Goal: Check status: Check status

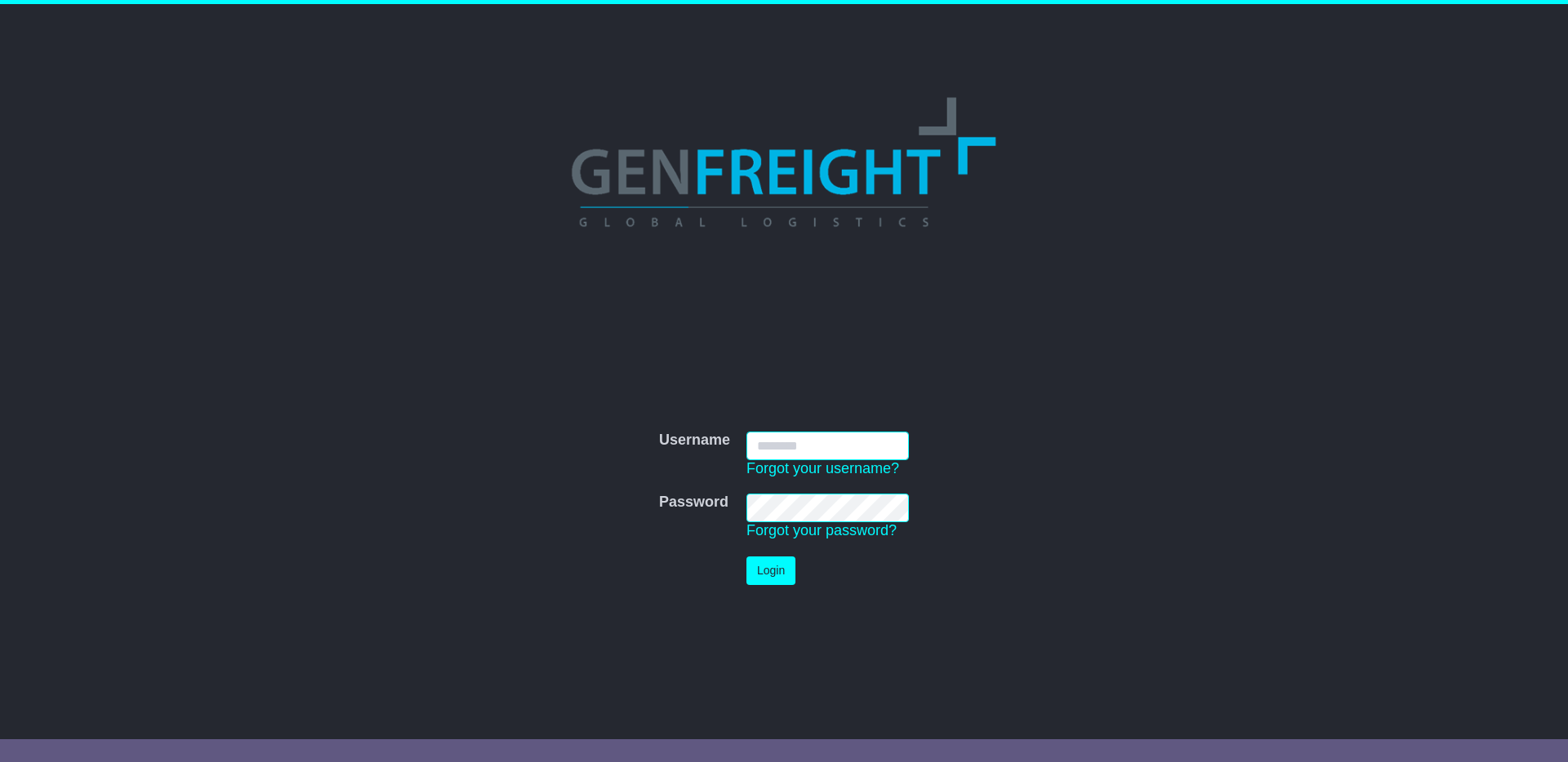
type input "**********"
drag, startPoint x: 784, startPoint y: 562, endPoint x: 875, endPoint y: 555, distance: 91.3
click at [784, 562] on button "Login" at bounding box center [771, 570] width 49 height 28
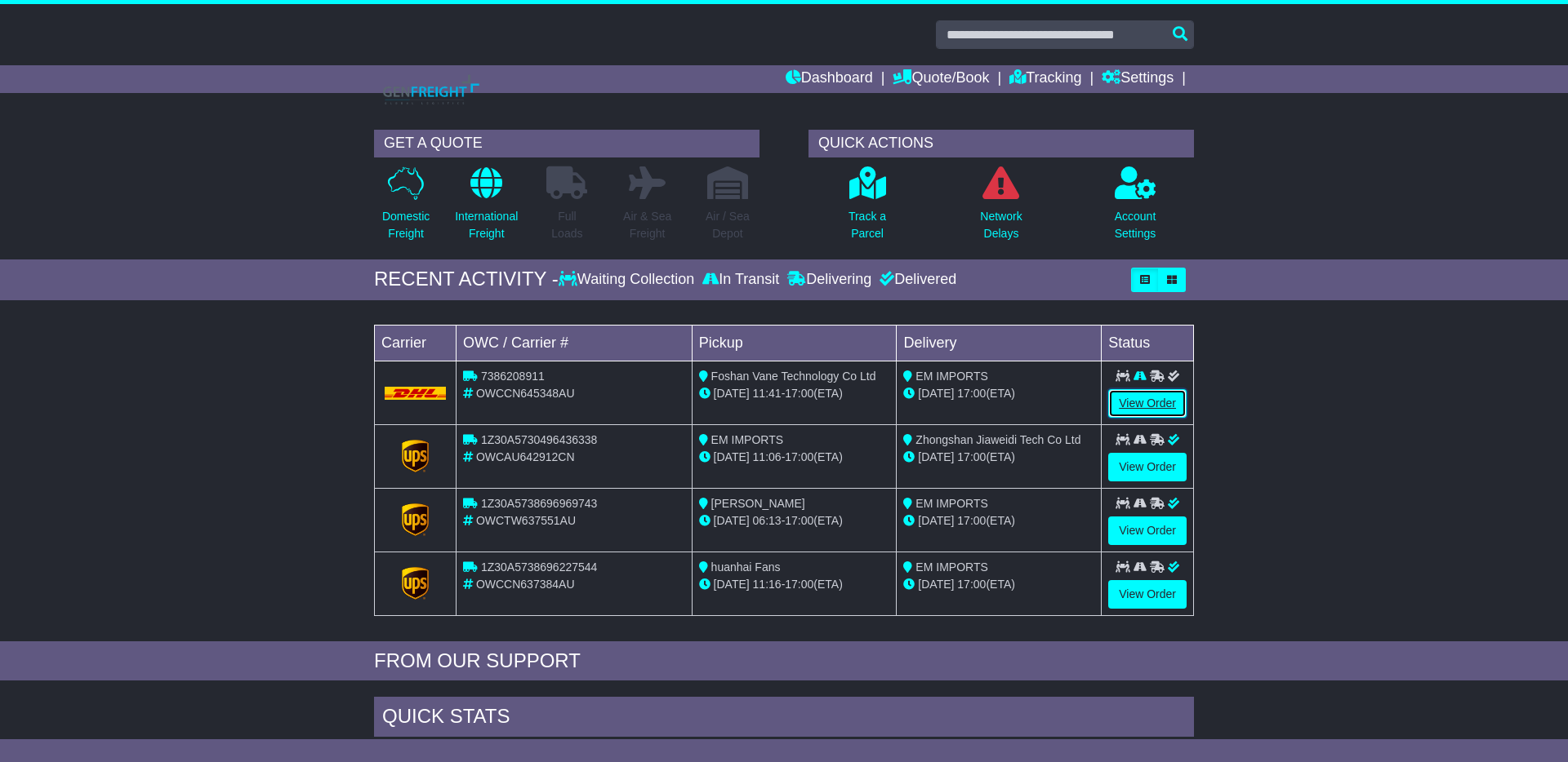
click at [1124, 400] on link "View Order" at bounding box center [1147, 403] width 78 height 28
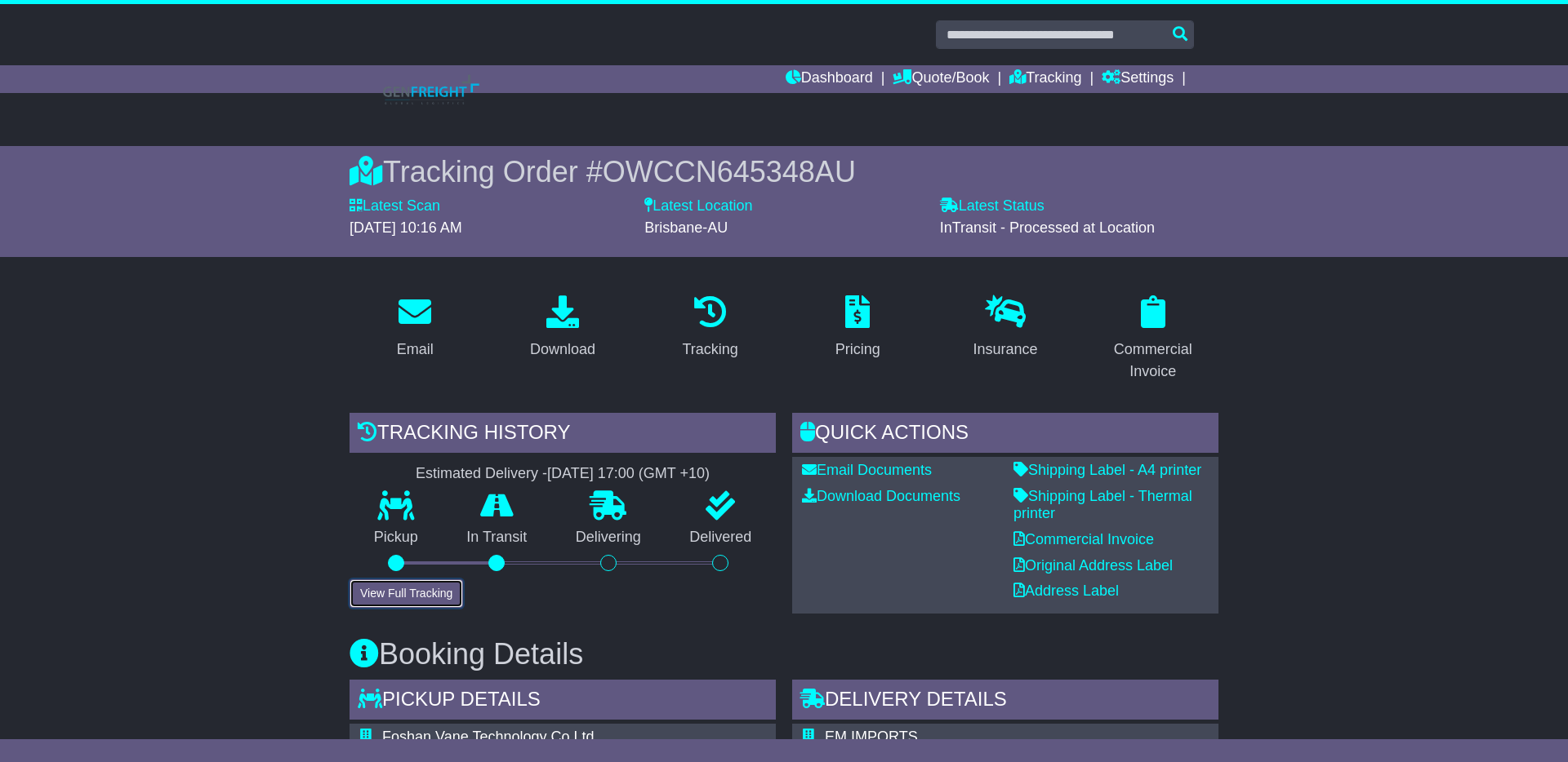
click at [426, 592] on button "View Full Tracking" at bounding box center [406, 594] width 114 height 28
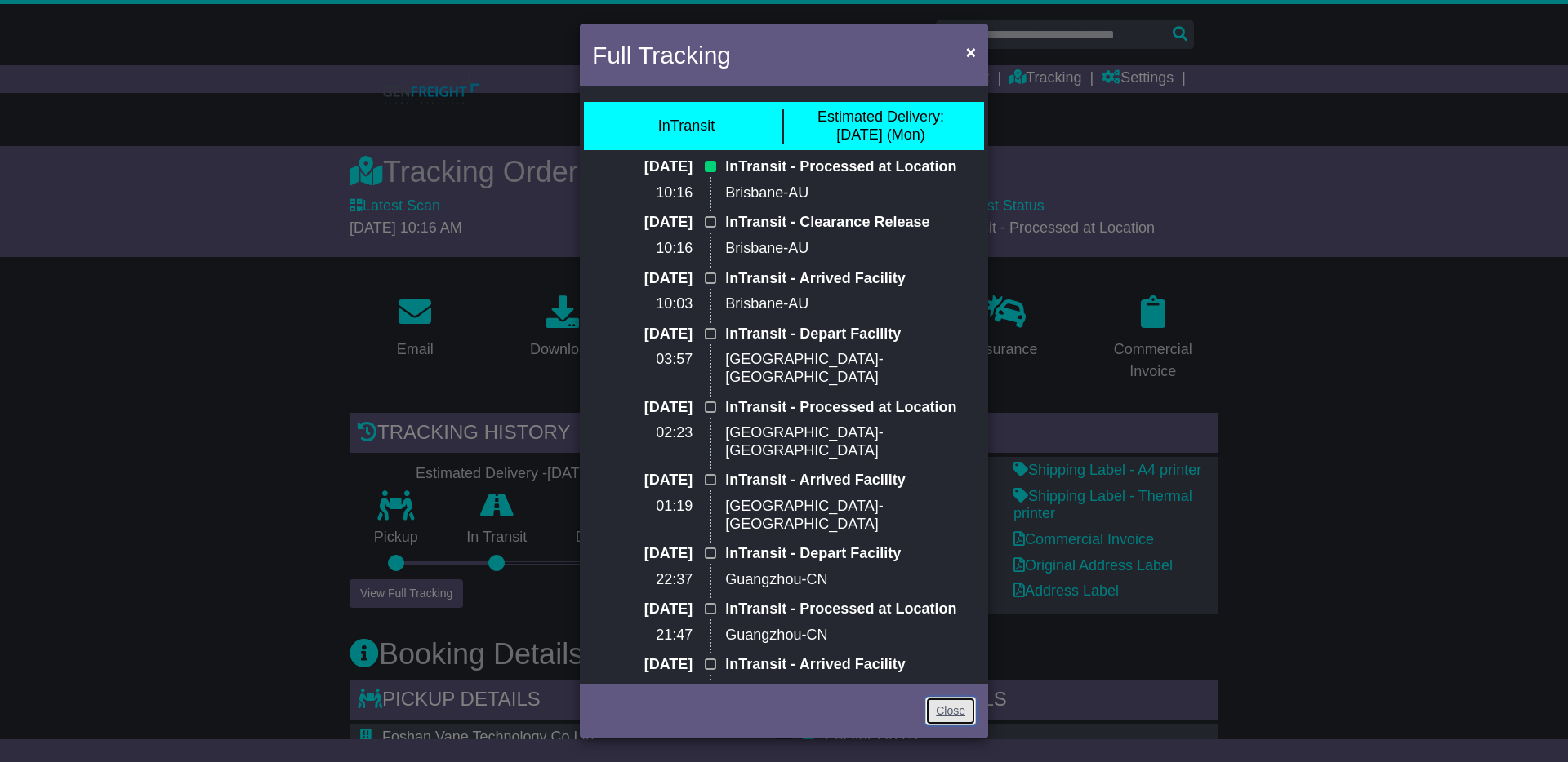
click at [944, 710] on link "Close" at bounding box center [950, 711] width 51 height 28
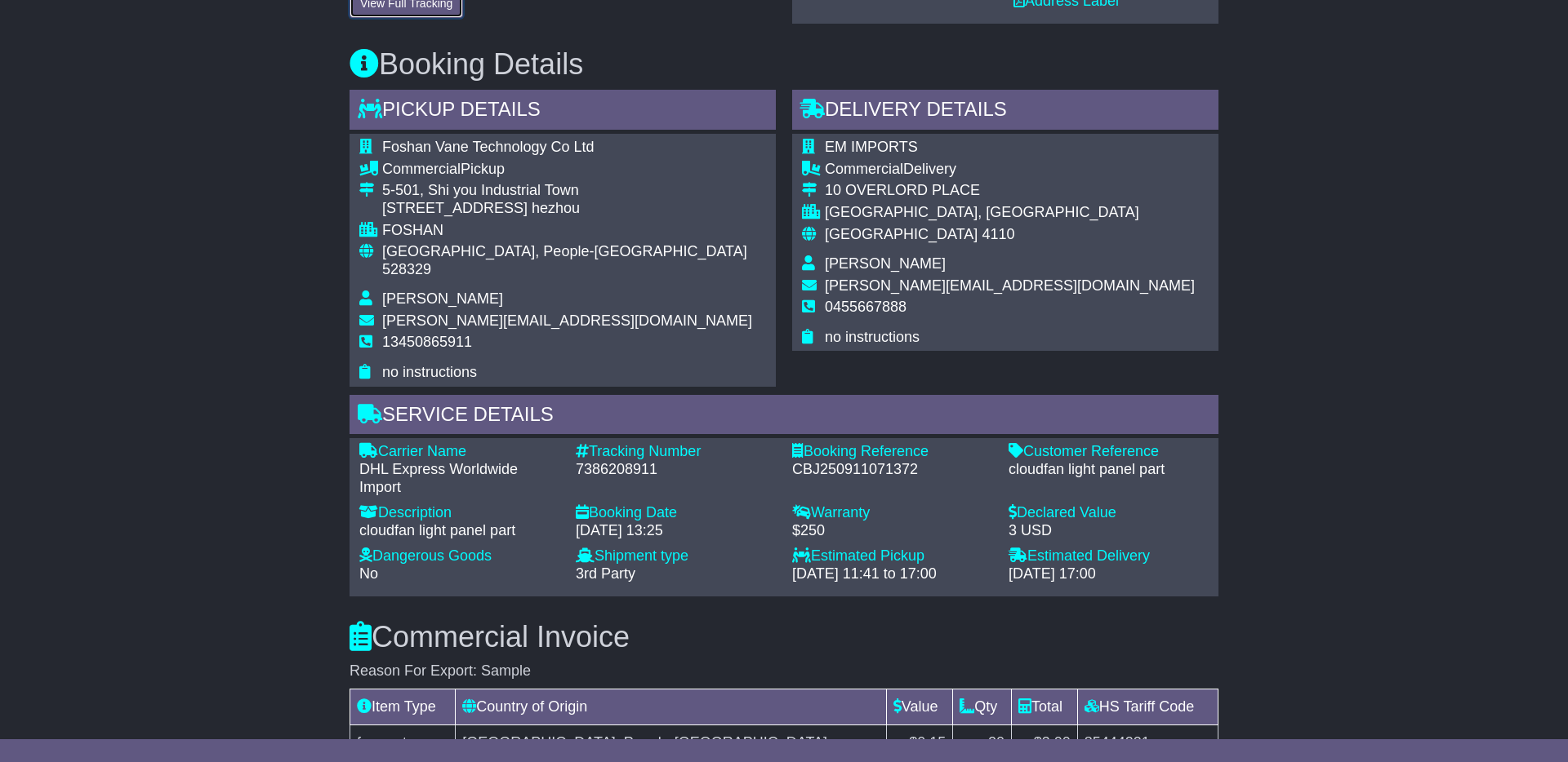
scroll to position [617, 0]
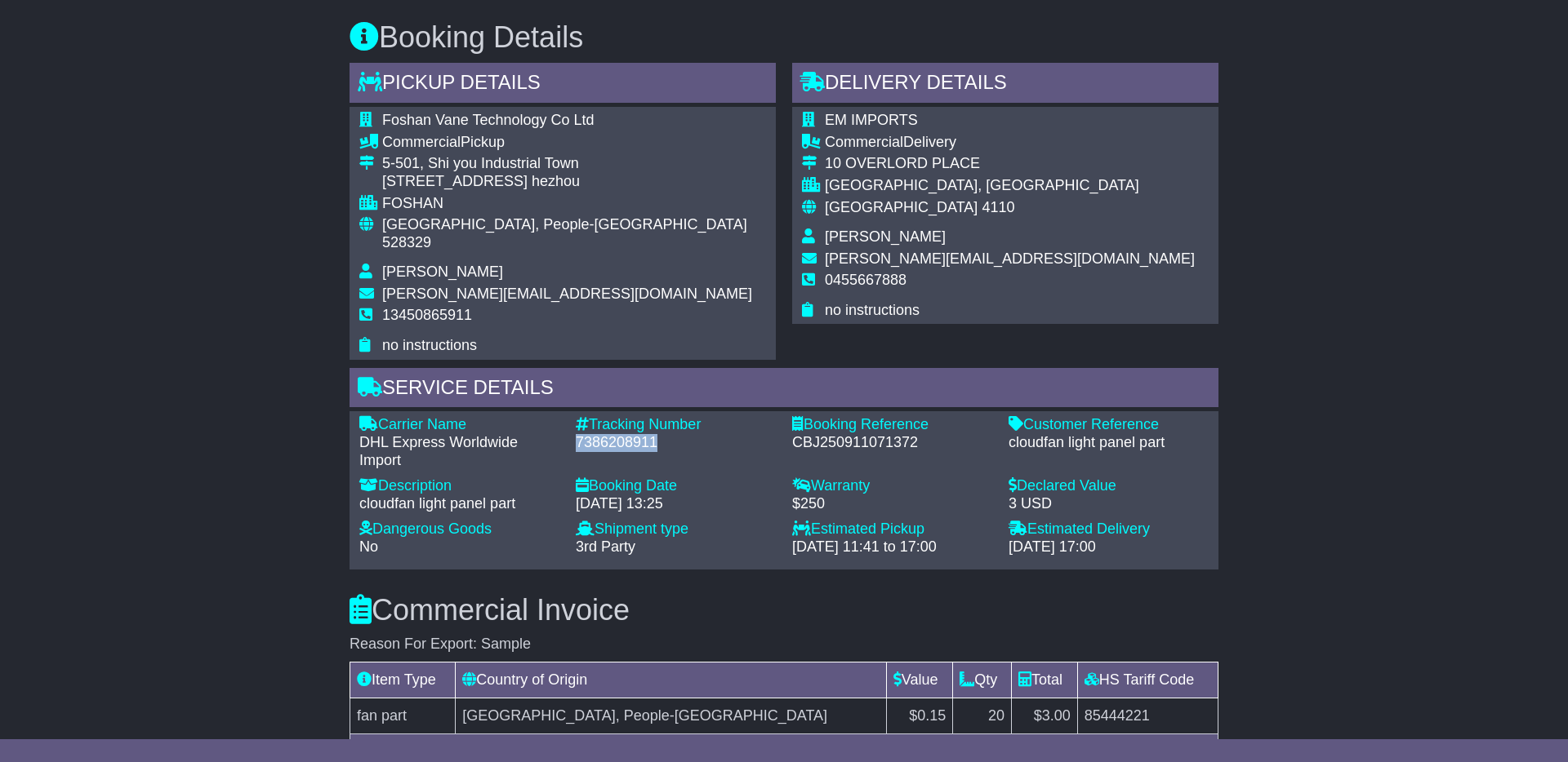
drag, startPoint x: 665, startPoint y: 423, endPoint x: 580, endPoint y: 425, distance: 85.0
click at [580, 434] on div "7386208911" at bounding box center [675, 443] width 200 height 18
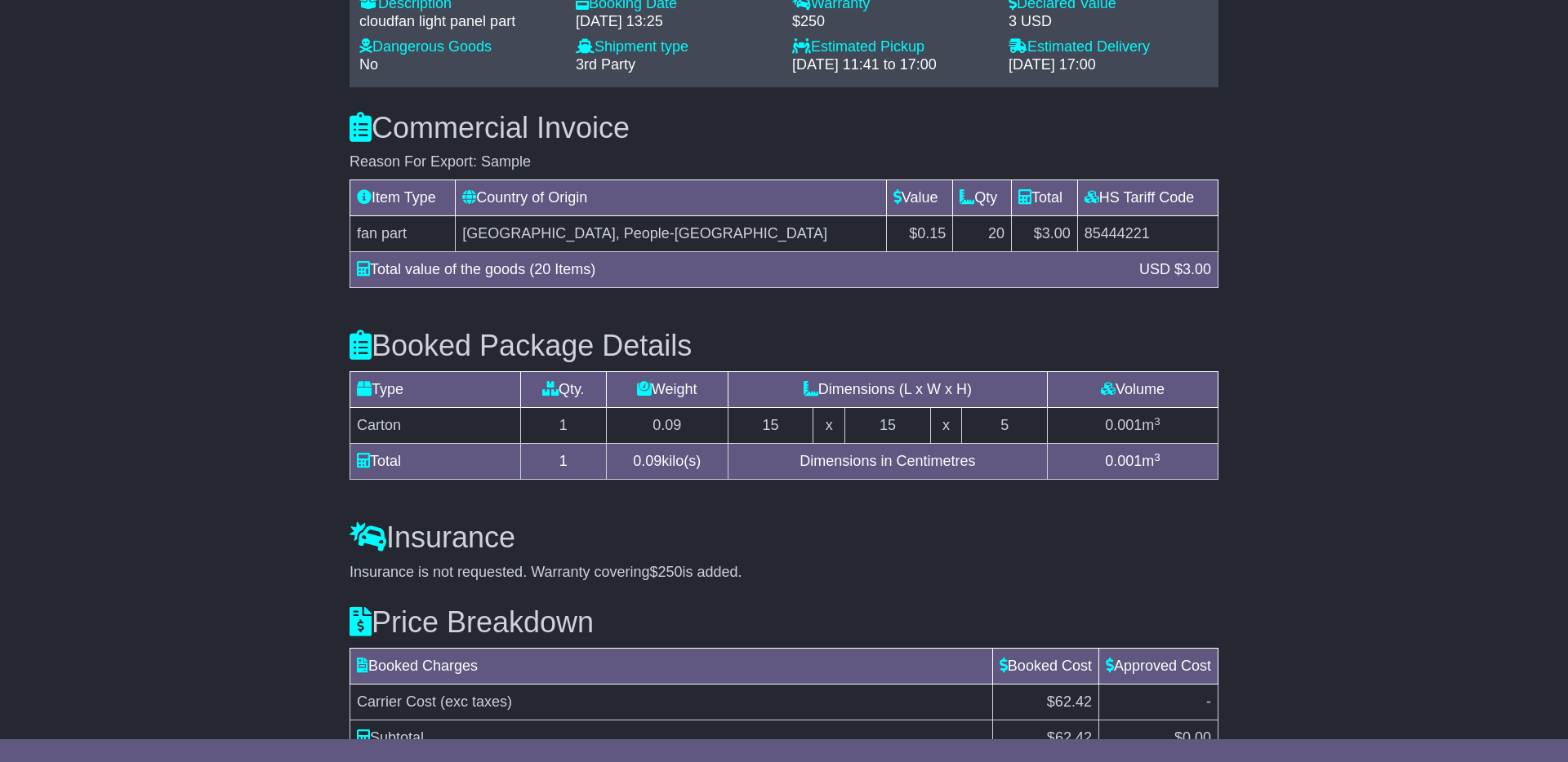
scroll to position [1189, 0]
